Goal: Book appointment/travel/reservation

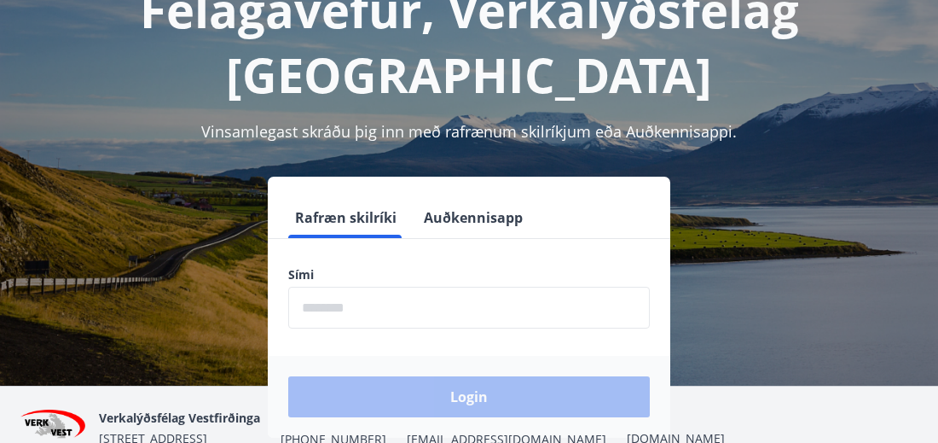
scroll to position [127, 0]
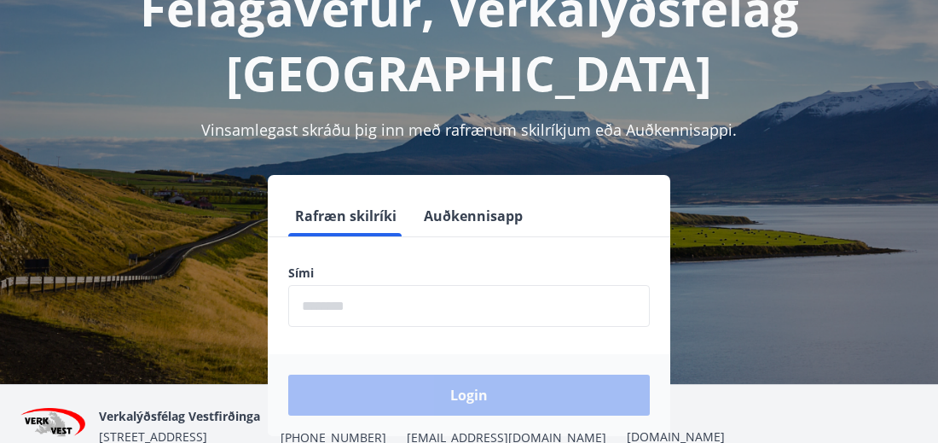
click at [309, 308] on input "phone" at bounding box center [469, 306] width 362 height 42
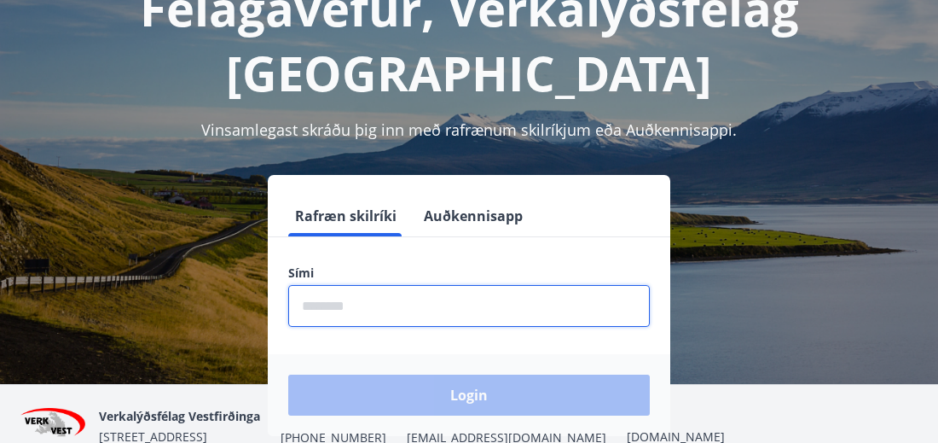
type input "********"
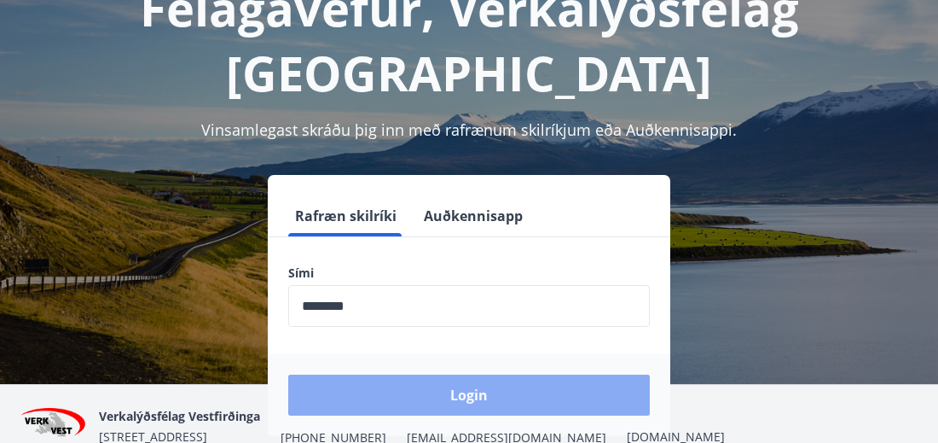
click at [437, 397] on button "Login" at bounding box center [469, 394] width 362 height 41
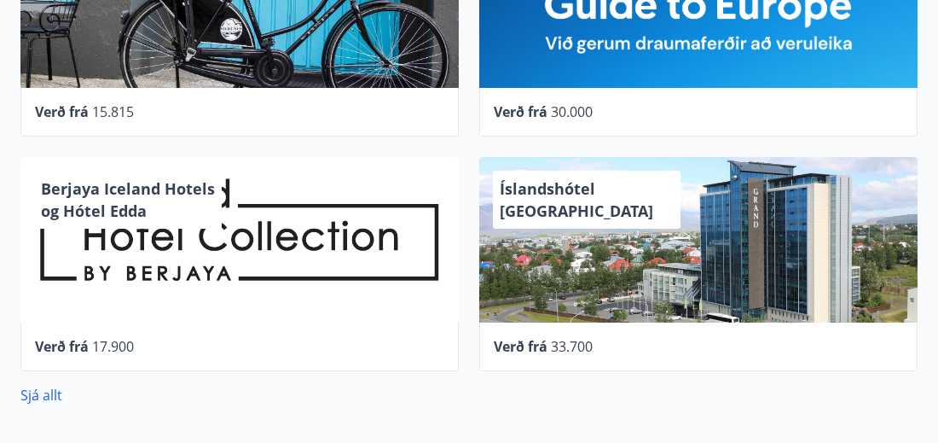
scroll to position [883, 0]
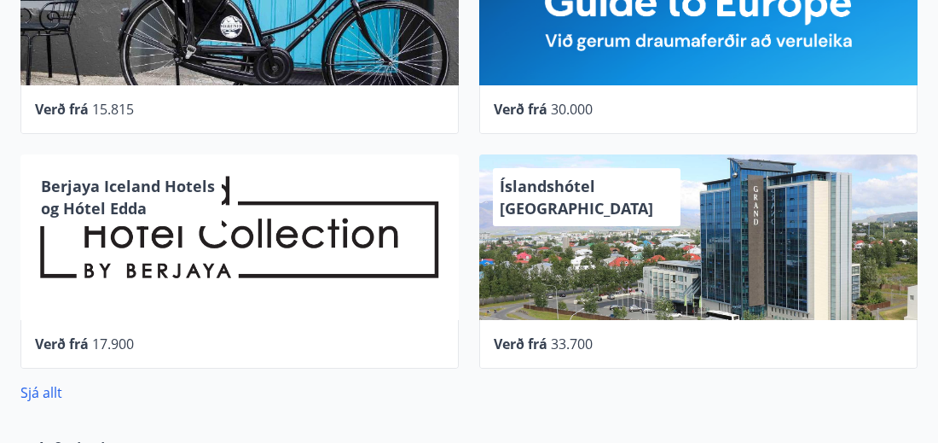
click at [628, 185] on span "Íslandshótel Reykjavík" at bounding box center [576, 197] width 153 height 43
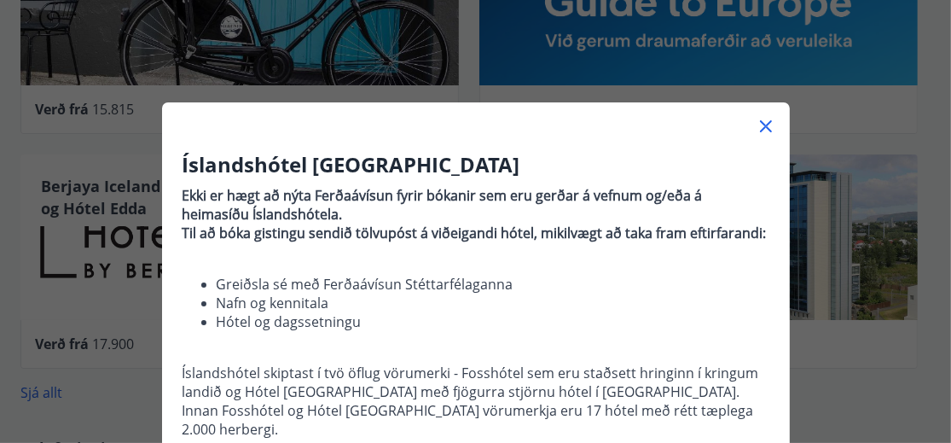
click at [761, 129] on icon at bounding box center [766, 126] width 12 height 12
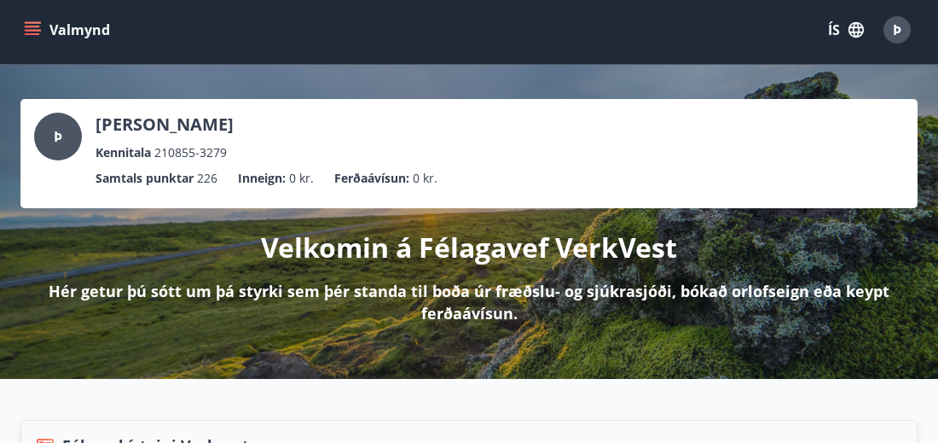
scroll to position [0, 0]
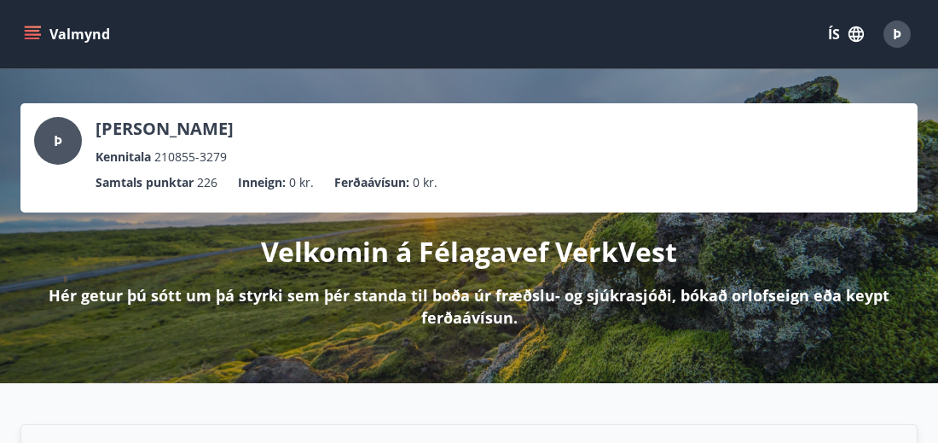
click at [41, 29] on button "Valmynd" at bounding box center [68, 34] width 96 height 31
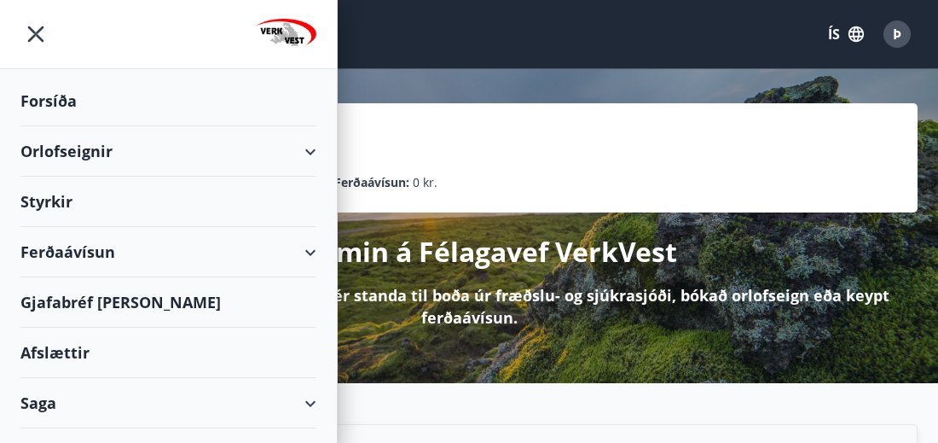
click at [80, 153] on div "Orlofseignir" at bounding box center [168, 151] width 296 height 50
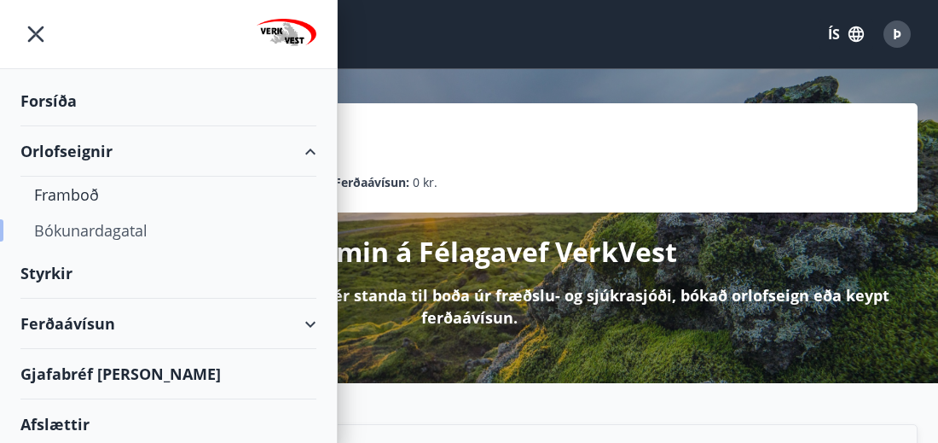
click at [73, 231] on div "Bókunardagatal" at bounding box center [168, 230] width 269 height 36
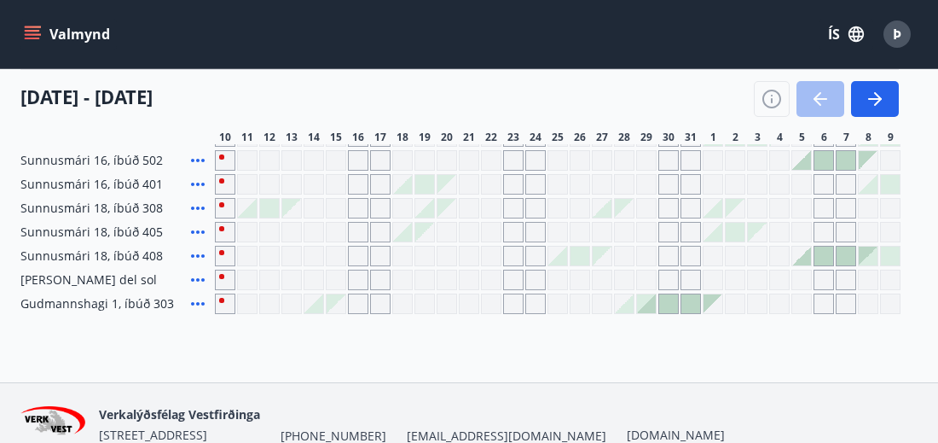
scroll to position [518, 0]
click at [253, 206] on div at bounding box center [247, 207] width 19 height 19
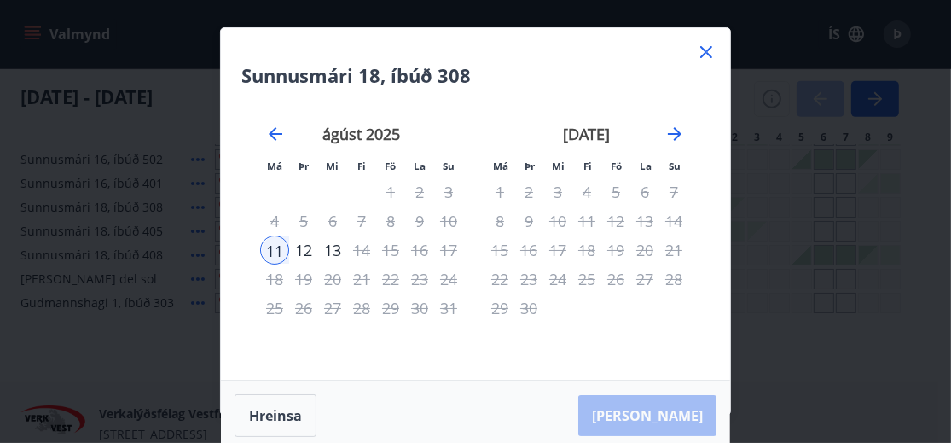
click at [707, 48] on icon at bounding box center [706, 52] width 20 height 20
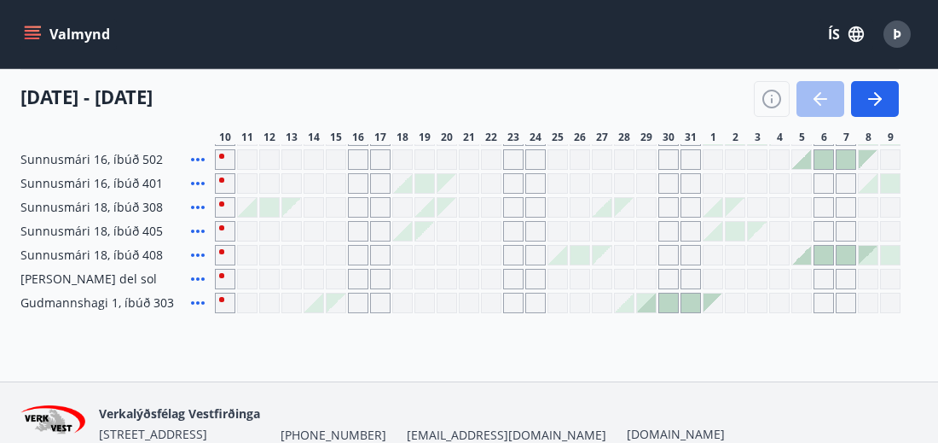
click at [608, 94] on div "10 ágúst - 09 september" at bounding box center [459, 93] width 878 height 48
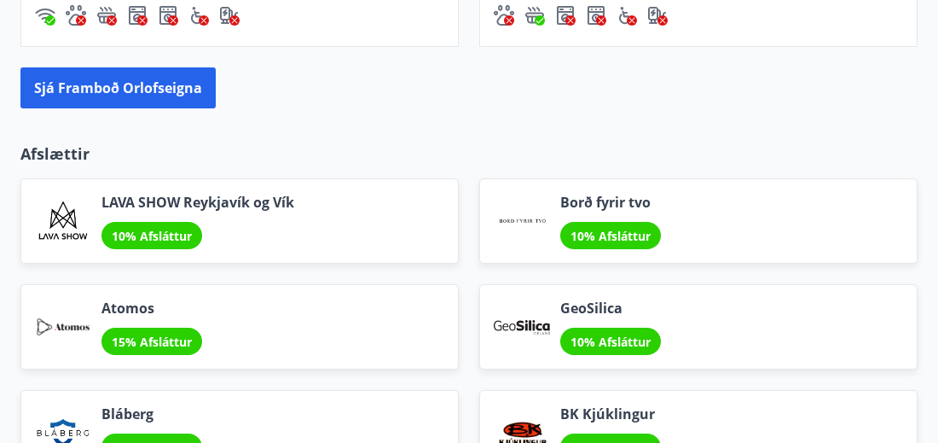
scroll to position [1913, 0]
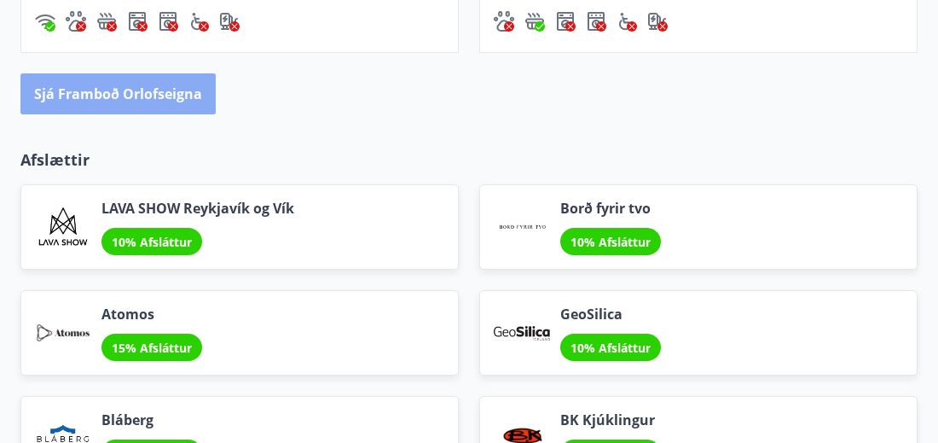
click at [148, 90] on button "Sjá framboð orlofseigna" at bounding box center [117, 93] width 195 height 41
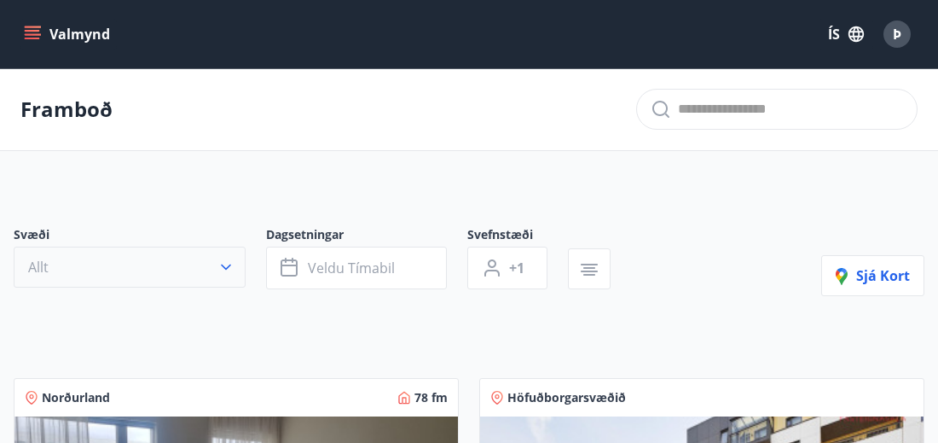
click at [226, 268] on icon "button" at bounding box center [226, 267] width 10 height 6
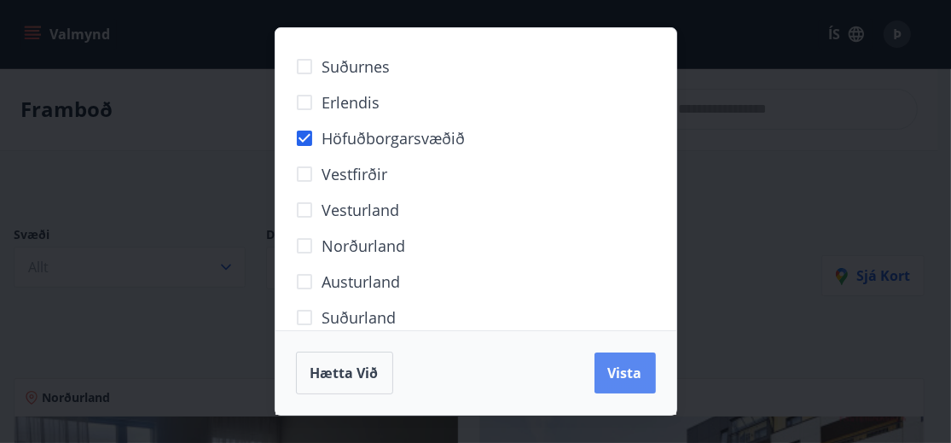
click at [621, 379] on span "Vista" at bounding box center [625, 372] width 34 height 19
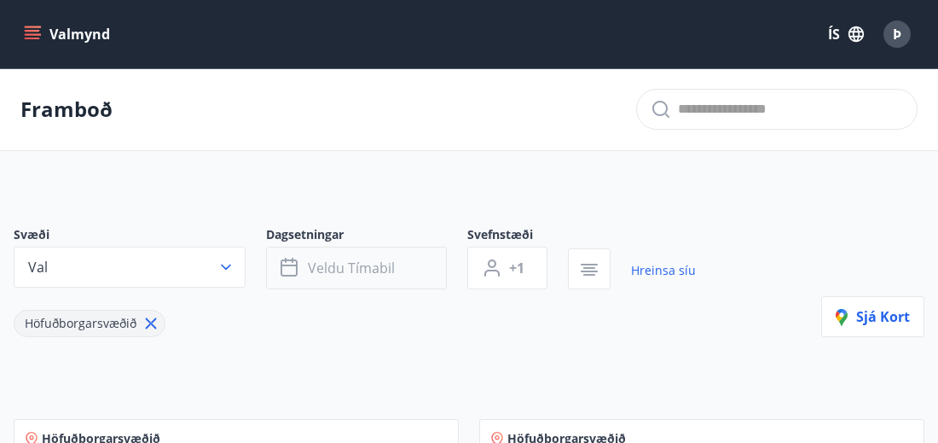
click at [397, 263] on button "Veldu tímabil" at bounding box center [356, 267] width 181 height 43
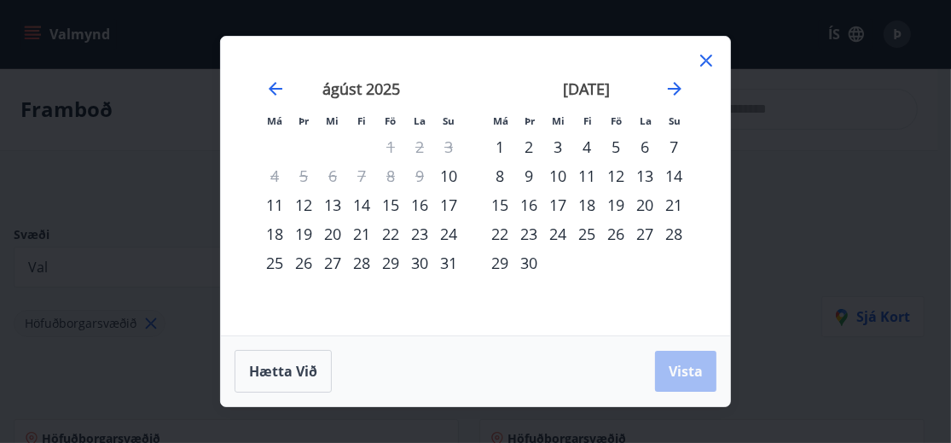
click at [307, 208] on div "12" at bounding box center [303, 204] width 29 height 29
click at [686, 373] on span "Vista" at bounding box center [686, 371] width 34 height 19
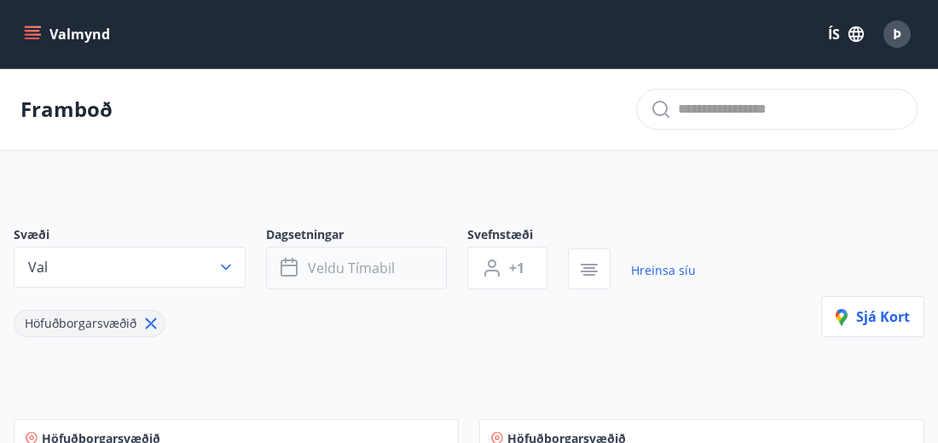
click at [348, 264] on span "Veldu tímabil" at bounding box center [351, 267] width 87 height 19
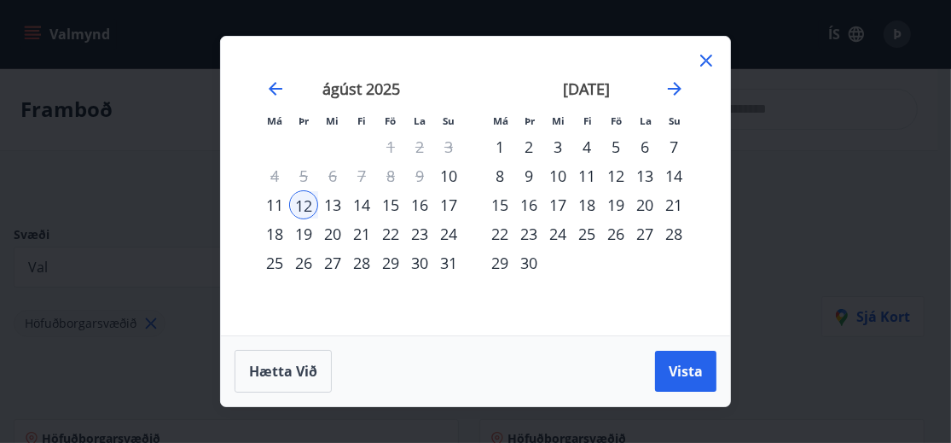
click at [330, 206] on div "13" at bounding box center [332, 204] width 29 height 29
click at [362, 206] on div "14" at bounding box center [361, 204] width 29 height 29
click at [304, 206] on div "12" at bounding box center [303, 204] width 29 height 29
click at [388, 206] on div "15" at bounding box center [390, 204] width 29 height 29
click at [689, 369] on span "Vista" at bounding box center [686, 371] width 34 height 19
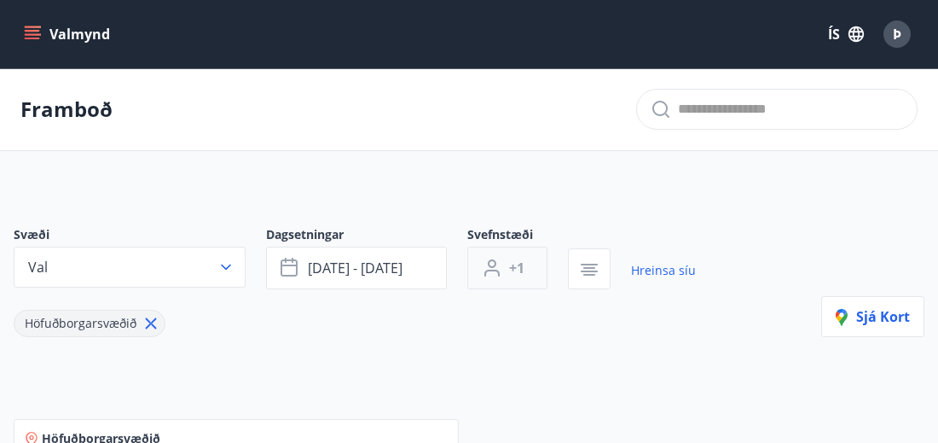
click at [516, 273] on span "+1" at bounding box center [516, 267] width 15 height 19
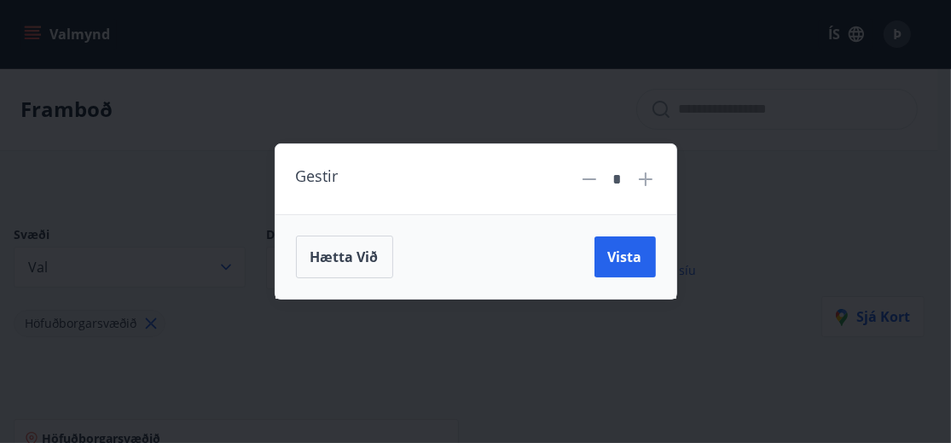
click at [645, 177] on icon at bounding box center [646, 179] width 14 height 14
type input "*"
click at [631, 252] on span "Vista" at bounding box center [625, 256] width 34 height 19
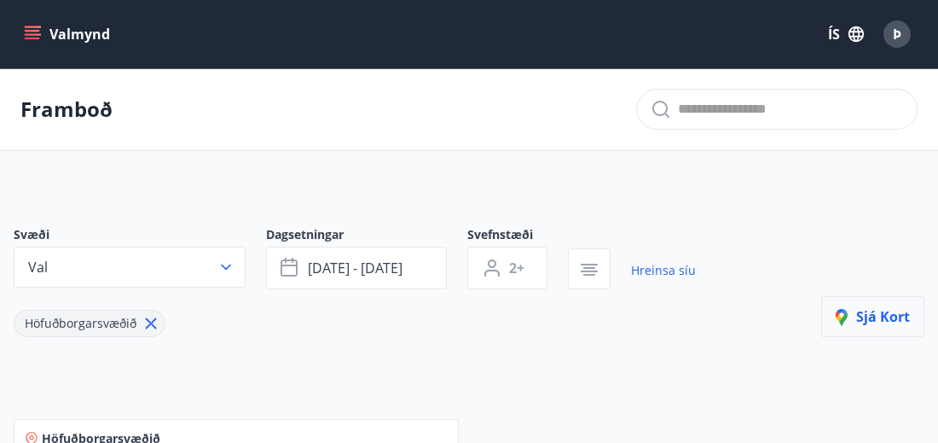
click at [878, 317] on span "Sjá kort" at bounding box center [873, 316] width 74 height 19
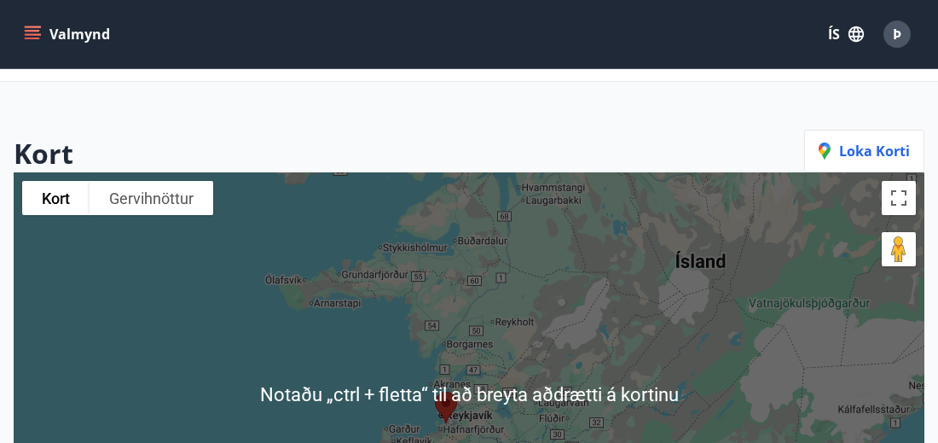
scroll to position [68, 0]
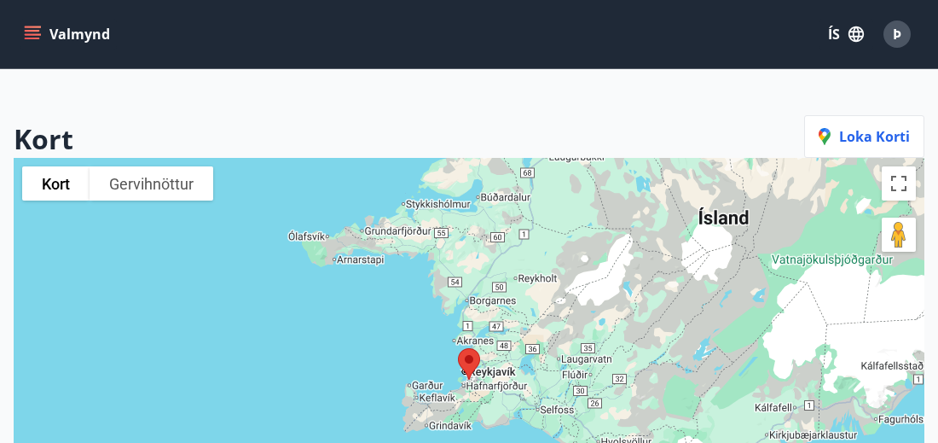
scroll to position [89, 0]
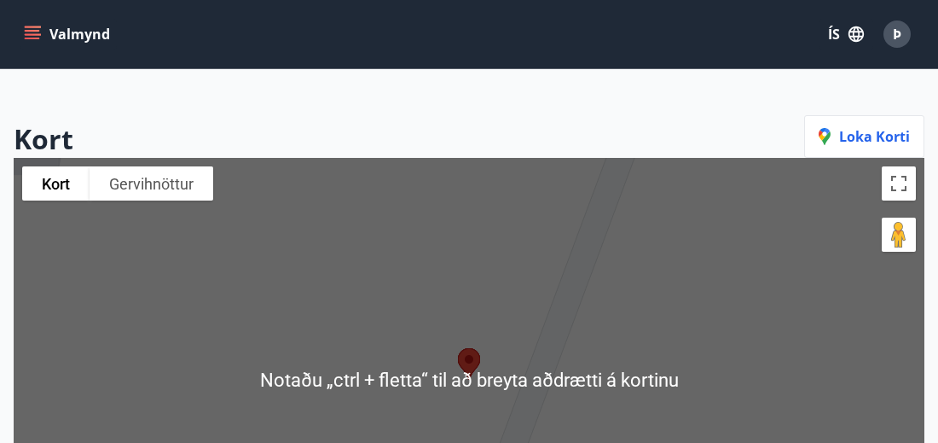
scroll to position [96, 0]
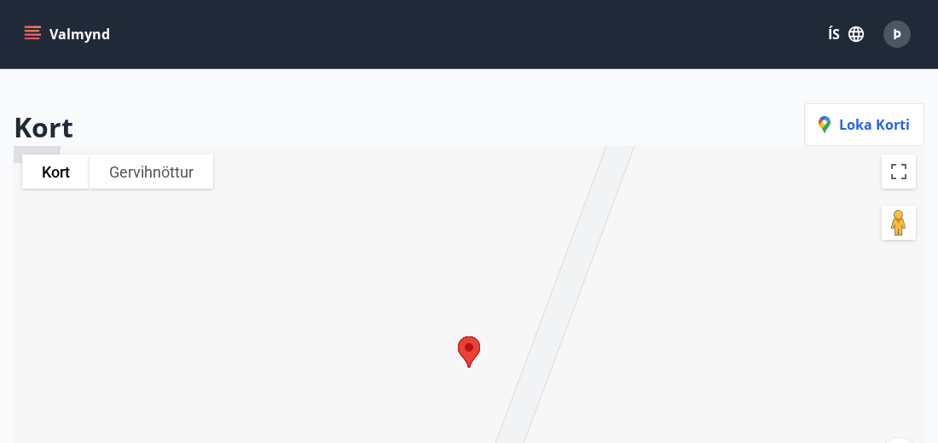
click at [32, 28] on icon "menu" at bounding box center [32, 34] width 17 height 17
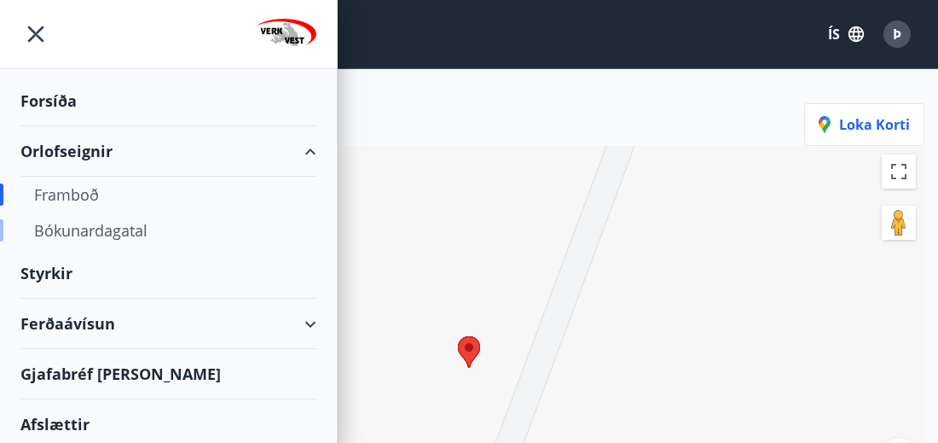
click at [73, 231] on div "Bókunardagatal" at bounding box center [168, 230] width 269 height 36
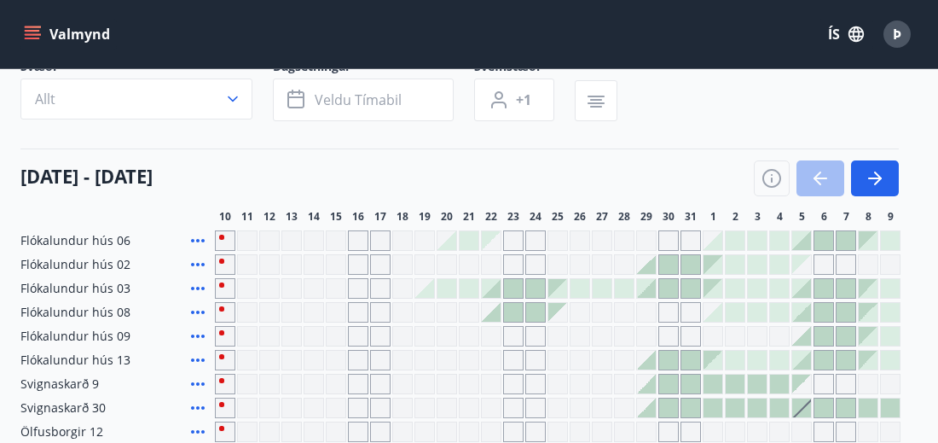
scroll to position [125, 0]
